Goal: Task Accomplishment & Management: Manage account settings

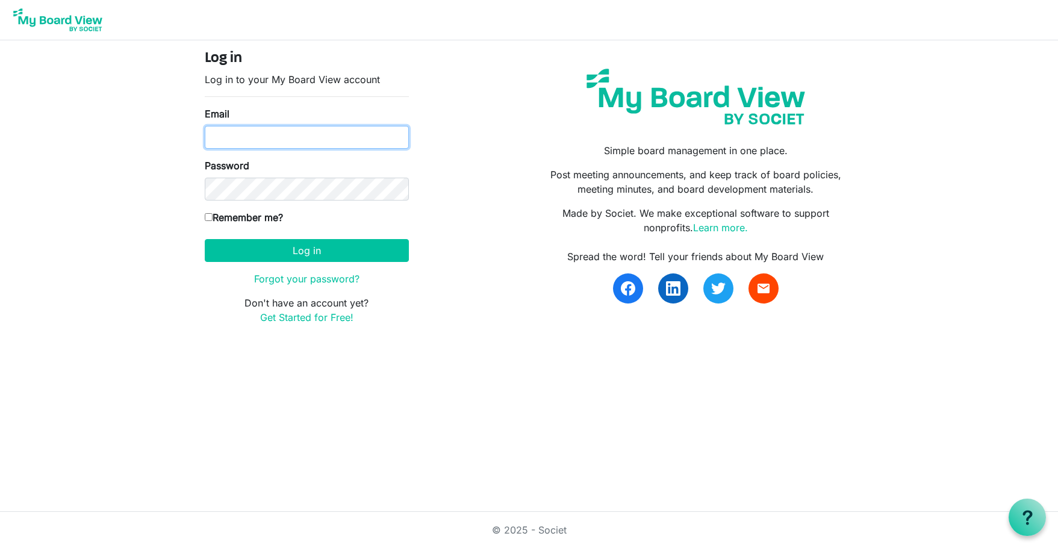
click at [235, 141] on input "Email" at bounding box center [307, 137] width 204 height 23
type input "[EMAIL_ADDRESS][DOMAIN_NAME]"
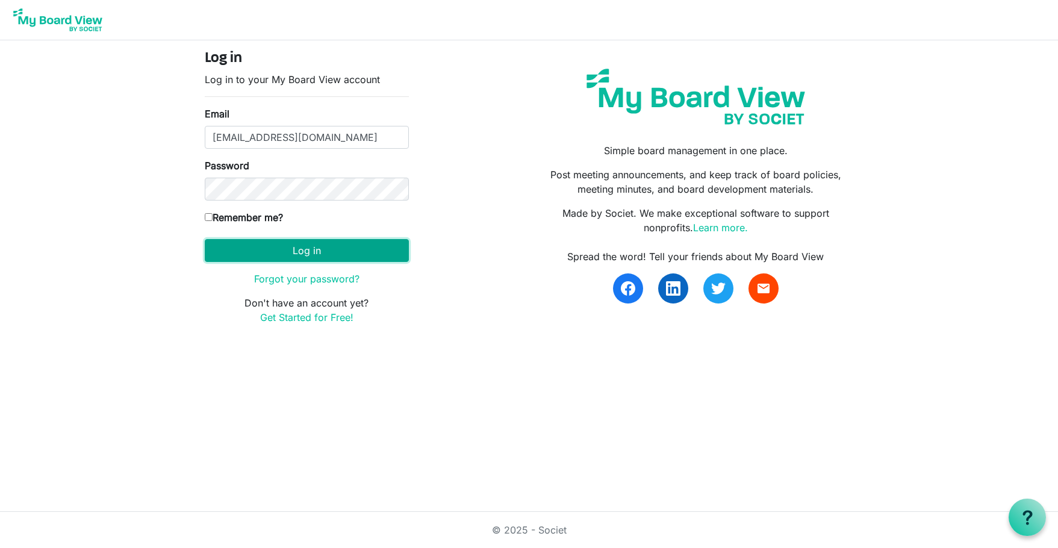
click at [310, 246] on button "Log in" at bounding box center [307, 250] width 204 height 23
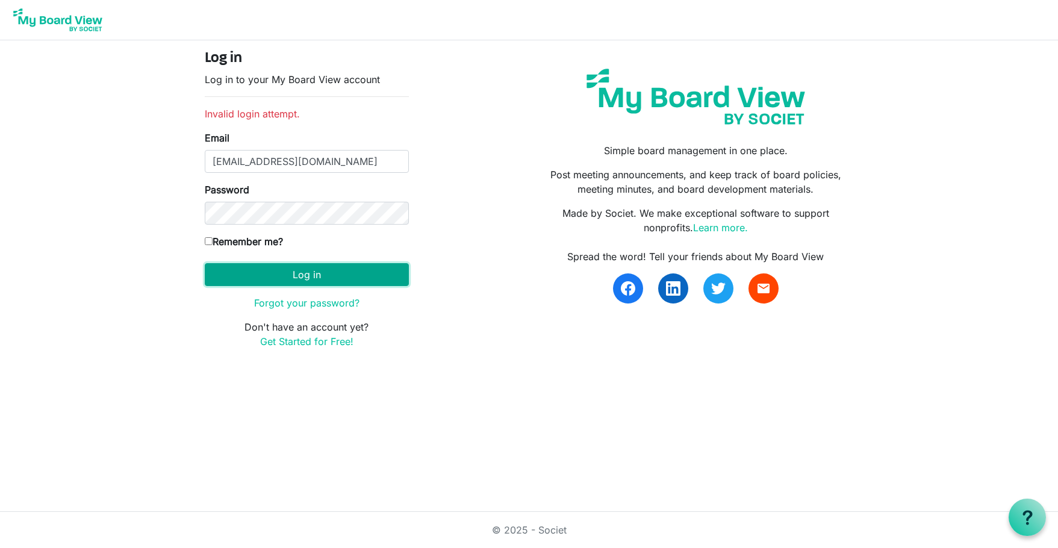
click at [293, 271] on button "Log in" at bounding box center [307, 274] width 204 height 23
click at [296, 301] on link "Forgot your password?" at bounding box center [306, 303] width 105 height 12
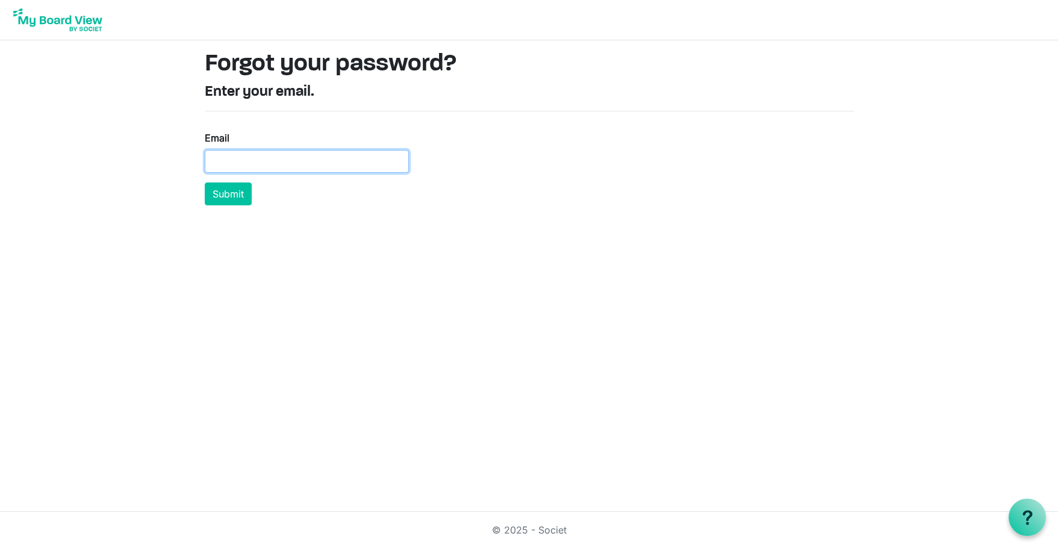
click at [269, 163] on input "Email" at bounding box center [307, 161] width 204 height 23
type input "[EMAIL_ADDRESS][DOMAIN_NAME]"
click at [242, 197] on button "Submit" at bounding box center [228, 193] width 47 height 23
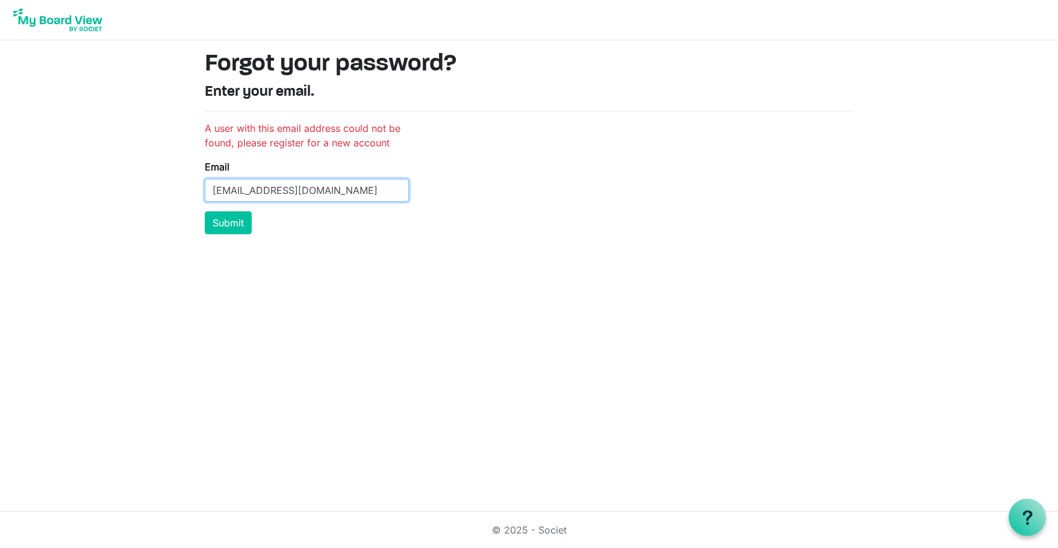
drag, startPoint x: 351, startPoint y: 188, endPoint x: 165, endPoint y: 184, distance: 186.0
click at [165, 184] on body "Forgot your password? Enter your email. A user with this email address could no…" at bounding box center [529, 122] width 1058 height 244
